Goal: Find contact information: Find contact information

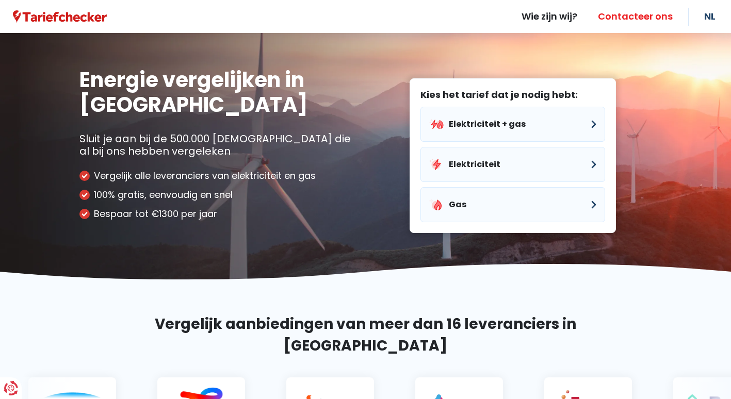
click at [623, 18] on link "Contacteer ons" at bounding box center [634, 16] width 95 height 33
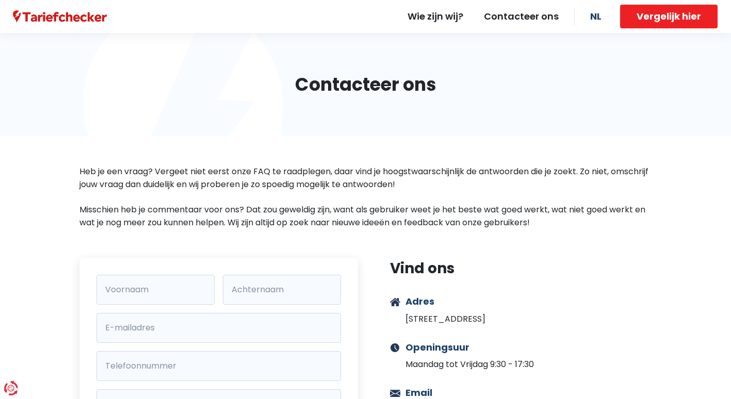
click at [73, 23] on img at bounding box center [60, 16] width 94 height 13
